Goal: Find specific page/section

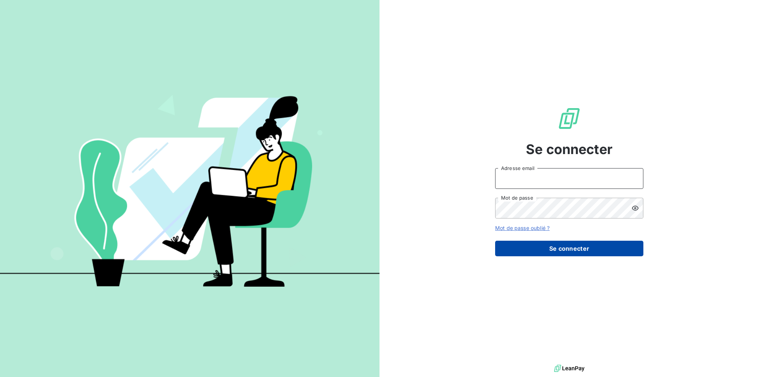
type input "[EMAIL_ADDRESS][DOMAIN_NAME]"
click at [550, 249] on button "Se connecter" at bounding box center [569, 249] width 148 height 16
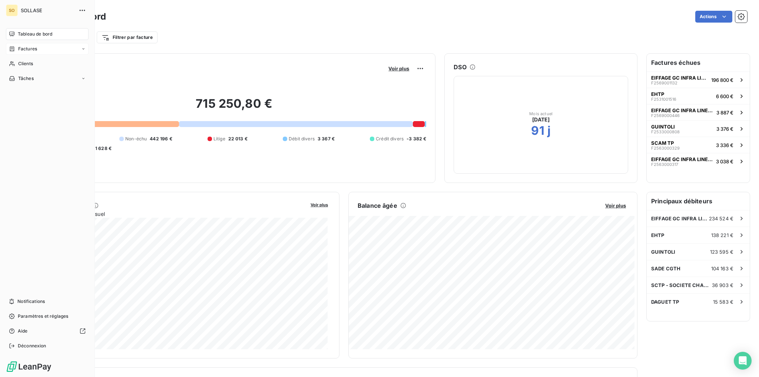
click at [40, 46] on div "Factures" at bounding box center [47, 49] width 83 height 12
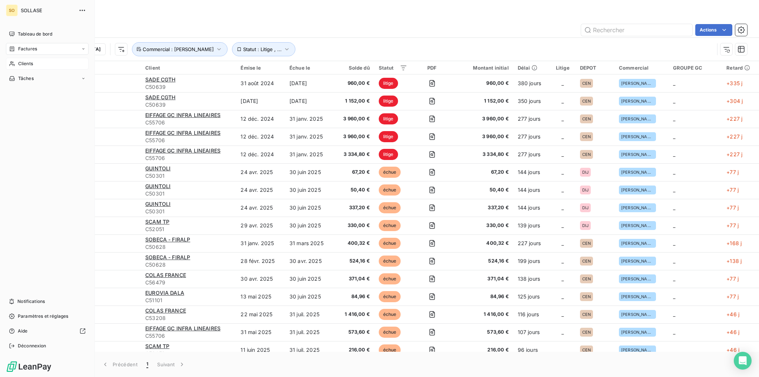
click at [31, 63] on span "Clients" at bounding box center [25, 63] width 15 height 7
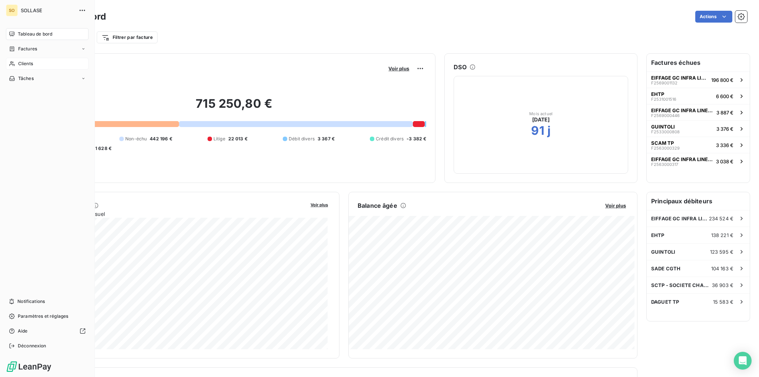
click at [37, 66] on div "Clients" at bounding box center [47, 64] width 83 height 12
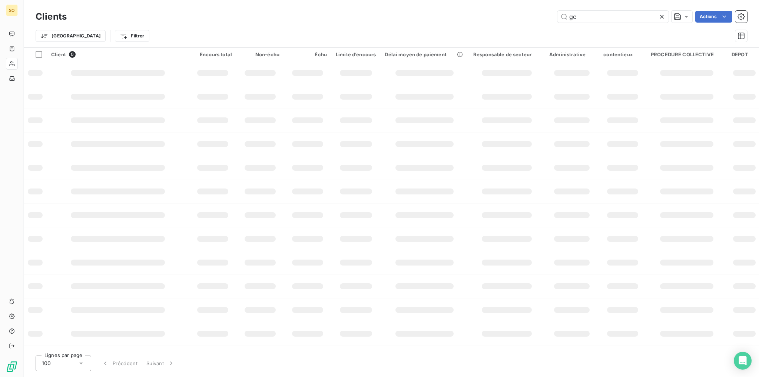
type input "g"
